Goal: Find specific page/section: Find specific page/section

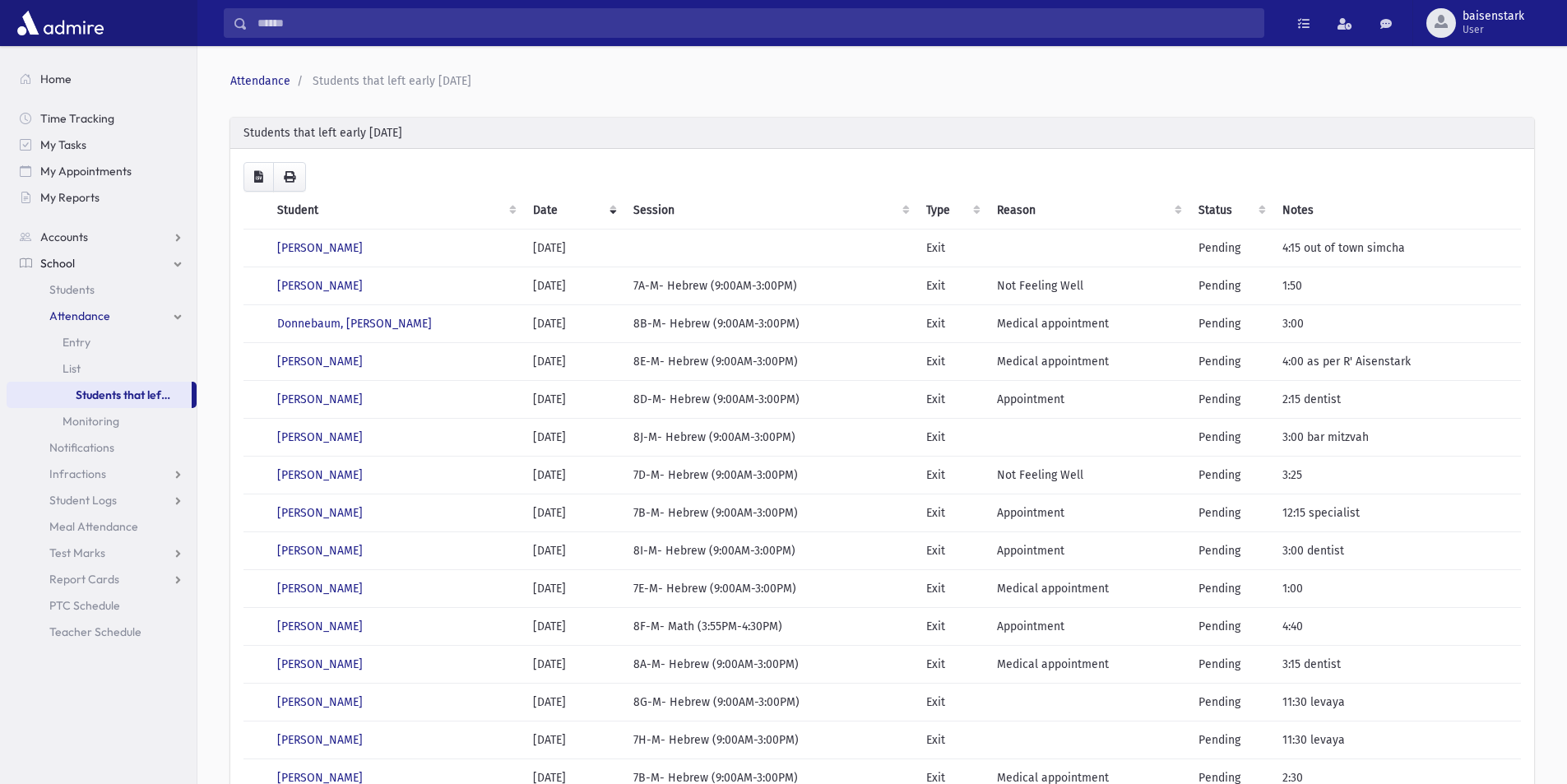
scroll to position [294, 0]
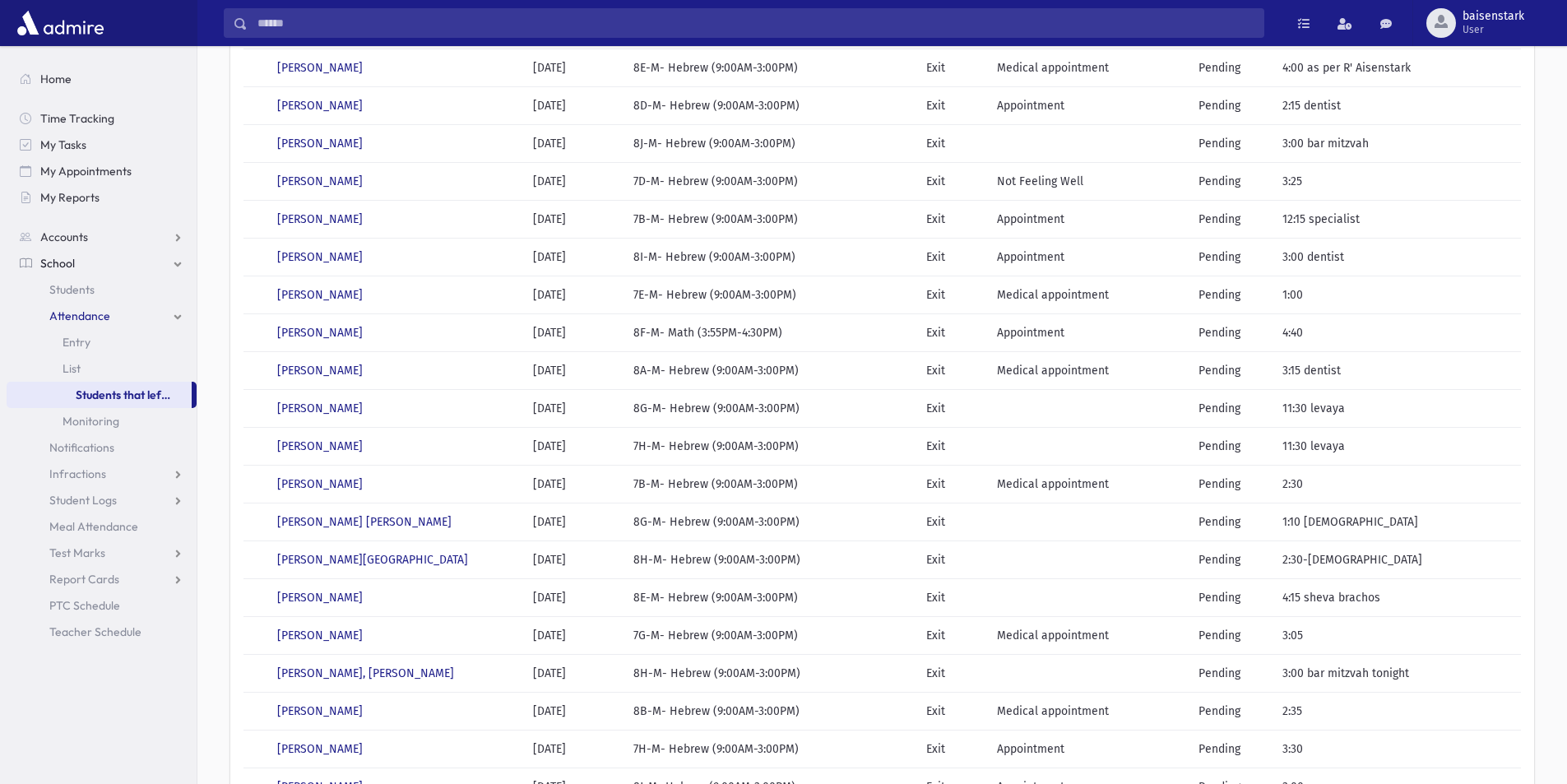
scroll to position [44, 0]
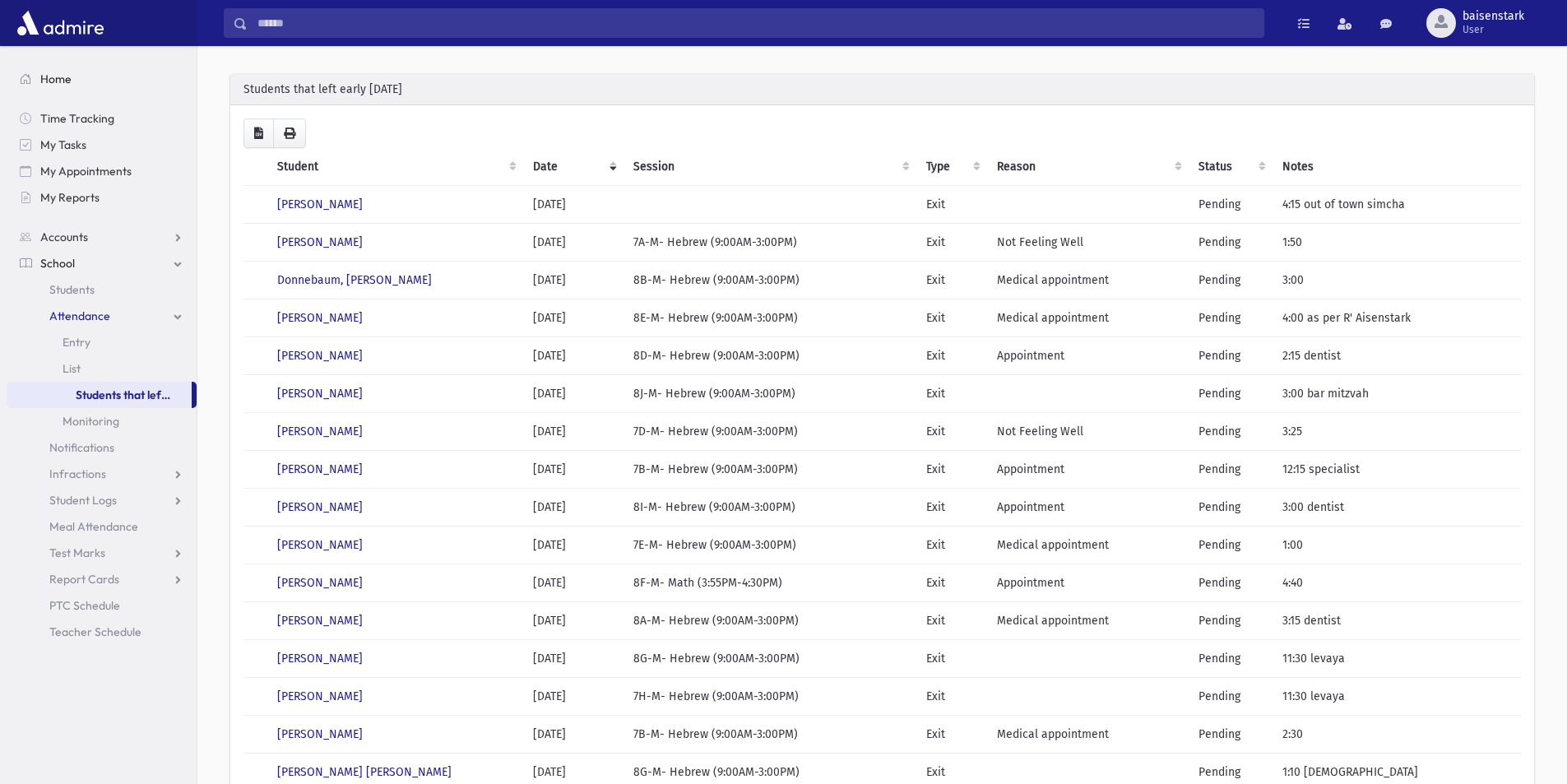
click at [51, 78] on span "Home" at bounding box center [55, 79] width 31 height 15
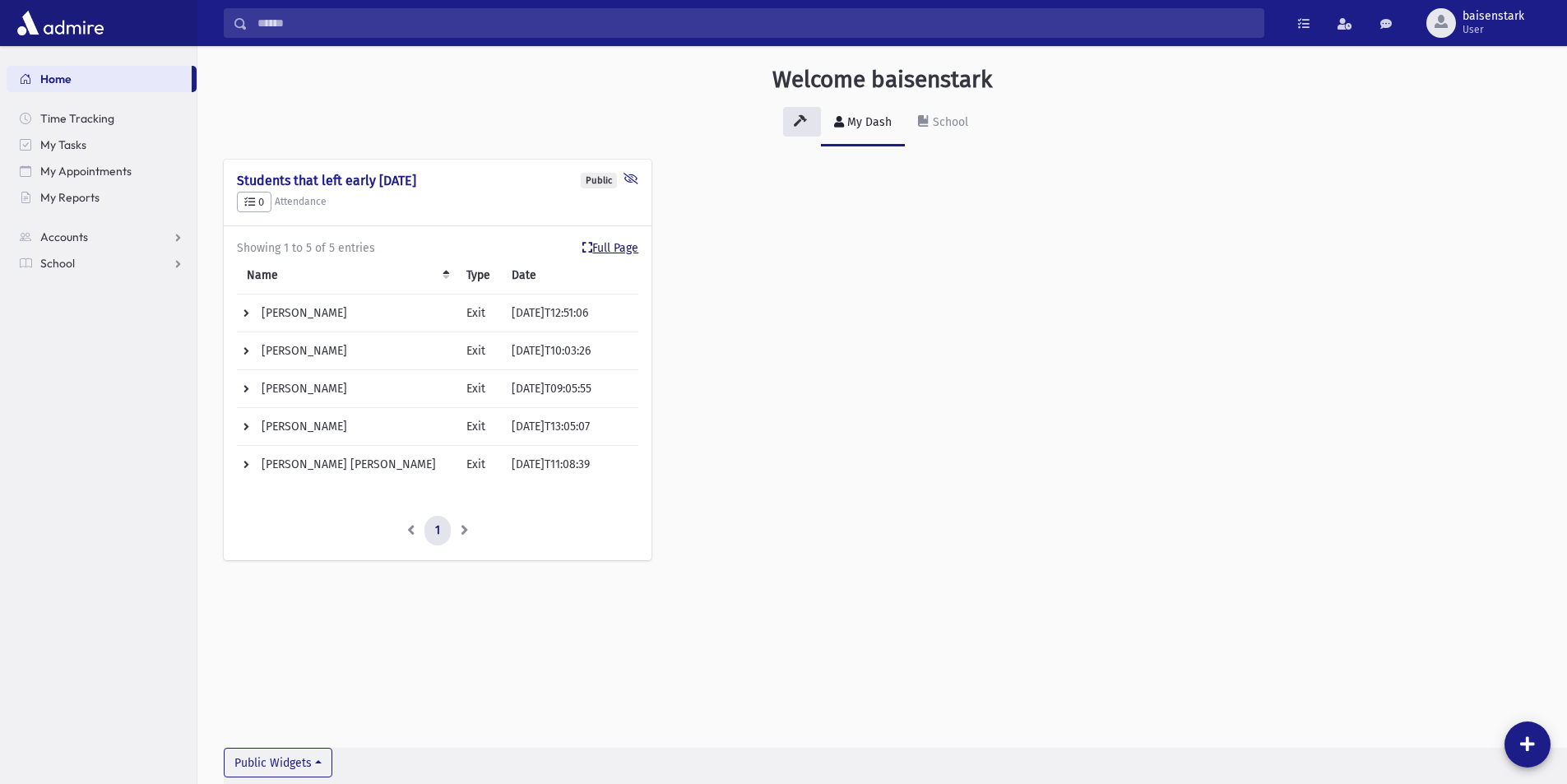
click at [608, 241] on link "Full Page" at bounding box center [610, 248] width 56 height 17
